Goal: Information Seeking & Learning: Learn about a topic

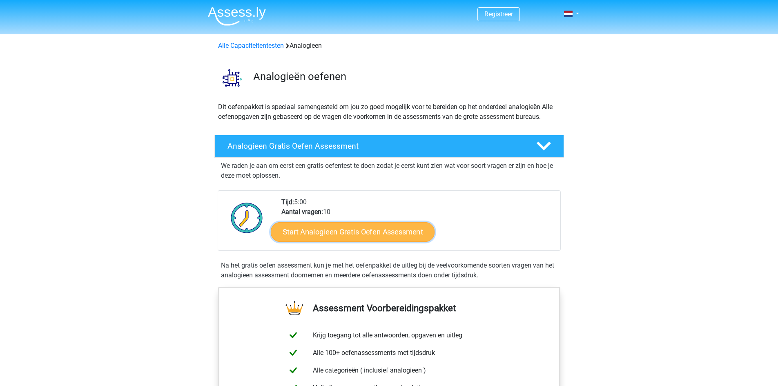
click at [320, 228] on link "Start Analogieen Gratis Oefen Assessment" at bounding box center [353, 232] width 164 height 20
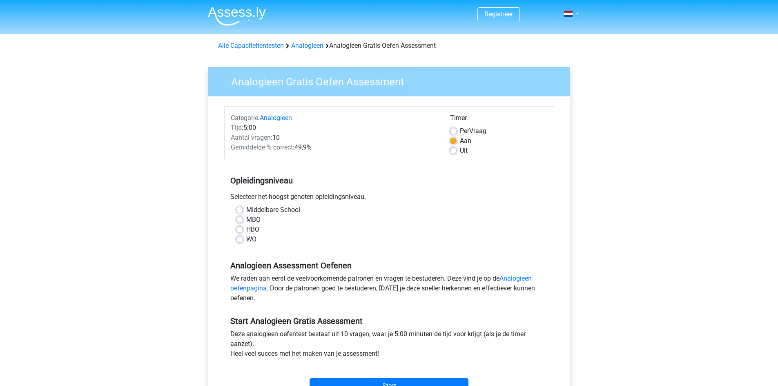
click at [246, 208] on label "Middelbare School" at bounding box center [273, 210] width 54 height 10
click at [241, 208] on input "Middelbare School" at bounding box center [240, 209] width 7 height 8
radio input "true"
click at [364, 383] on input "Start" at bounding box center [389, 386] width 159 height 16
click at [460, 149] on label "Uit" at bounding box center [464, 151] width 8 height 10
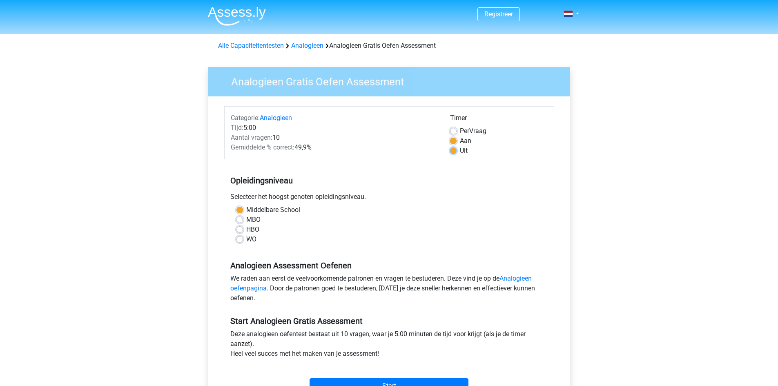
click at [453, 149] on input "Uit" at bounding box center [453, 150] width 7 height 8
radio input "true"
click at [397, 381] on input "Start" at bounding box center [389, 386] width 159 height 16
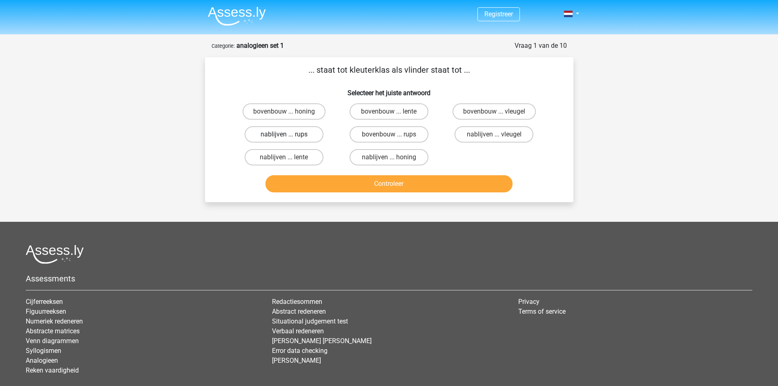
click at [298, 133] on label "nablijven ... rups" at bounding box center [284, 134] width 79 height 16
click at [289, 134] on input "nablijven ... rups" at bounding box center [286, 136] width 5 height 5
radio input "true"
click at [319, 181] on button "Controleer" at bounding box center [389, 183] width 247 height 17
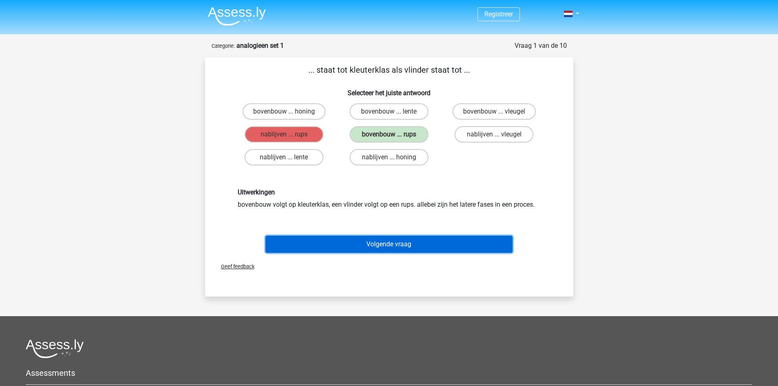
click at [337, 250] on button "Volgende vraag" at bounding box center [389, 244] width 247 height 17
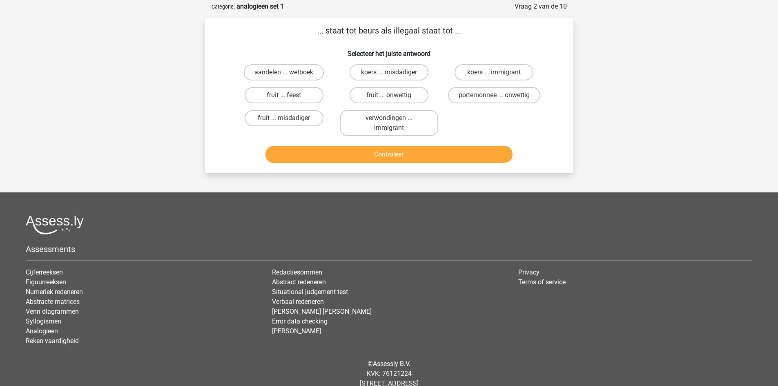
scroll to position [41, 0]
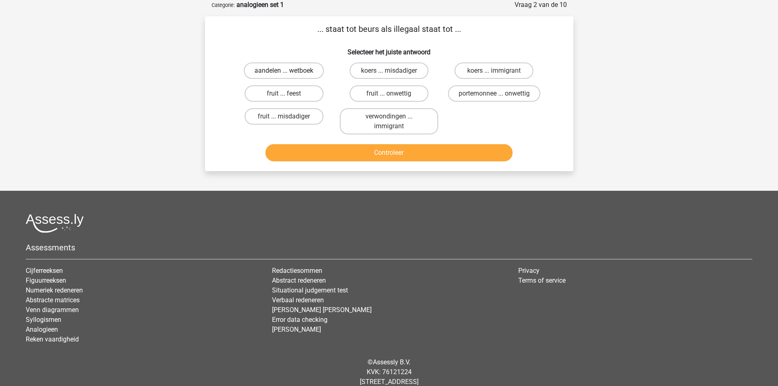
click at [264, 76] on label "aandelen ... wetboek" at bounding box center [284, 71] width 80 height 16
click at [284, 76] on input "aandelen ... wetboek" at bounding box center [286, 73] width 5 height 5
radio input "true"
click at [303, 158] on button "Controleer" at bounding box center [389, 152] width 247 height 17
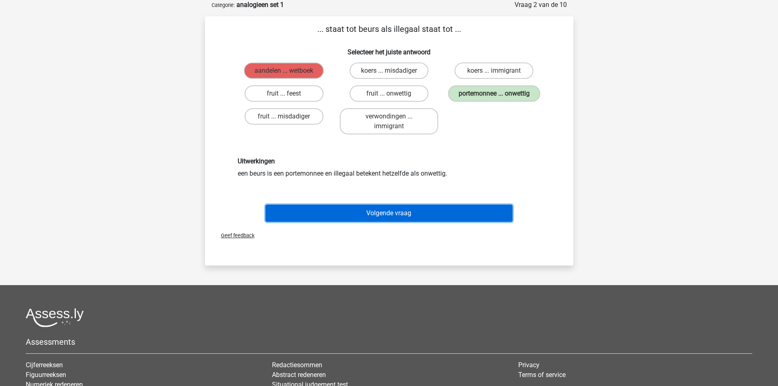
click at [329, 218] on button "Volgende vraag" at bounding box center [389, 213] width 247 height 17
